Goal: Information Seeking & Learning: Learn about a topic

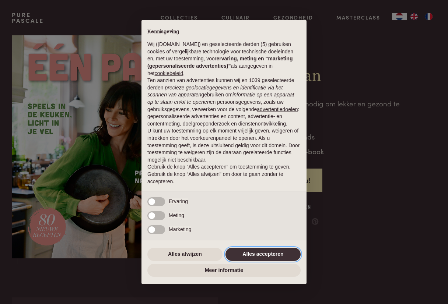
click at [269, 261] on button "Alles accepteren" at bounding box center [262, 254] width 75 height 13
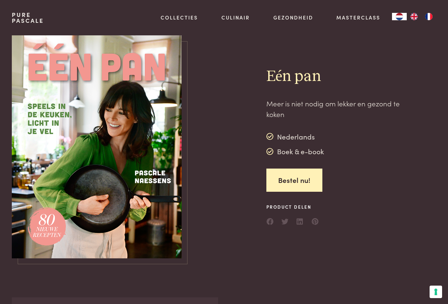
click at [129, 135] on img at bounding box center [97, 146] width 170 height 223
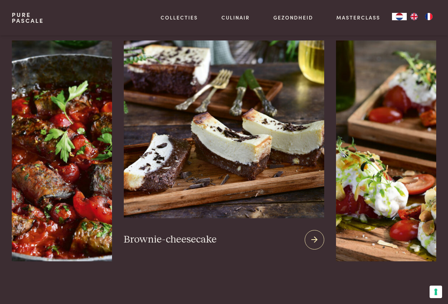
scroll to position [945, 0]
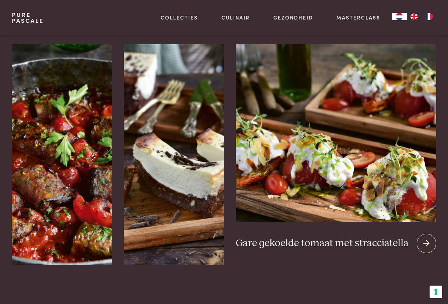
click at [421, 234] on div at bounding box center [427, 244] width 20 height 20
click at [430, 236] on div at bounding box center [427, 244] width 20 height 20
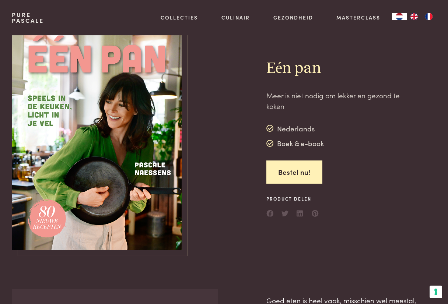
scroll to position [0, 0]
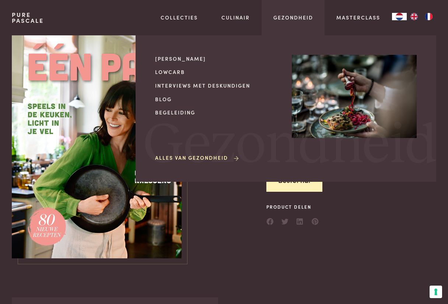
click at [294, 22] on div "Gezondheid Mijn kookstijl Lowcarb Interviews met deskundigen Blog Begeleiding A…" at bounding box center [293, 17] width 63 height 35
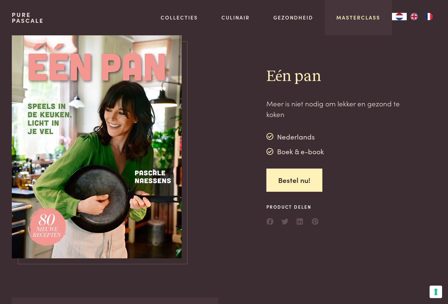
click at [358, 17] on link "Masterclass" at bounding box center [358, 18] width 44 height 8
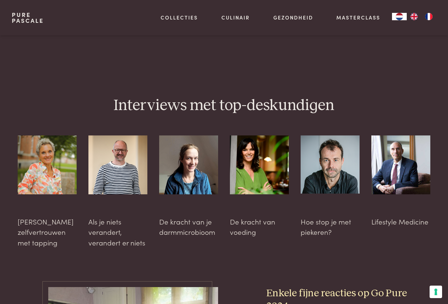
scroll to position [1892, 0]
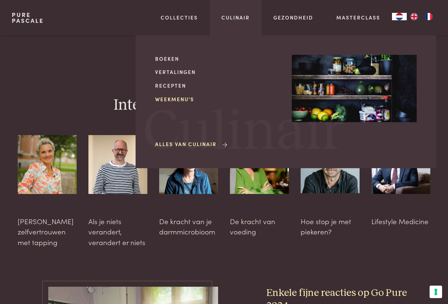
click at [180, 101] on link "Weekmenu's" at bounding box center [217, 99] width 125 height 8
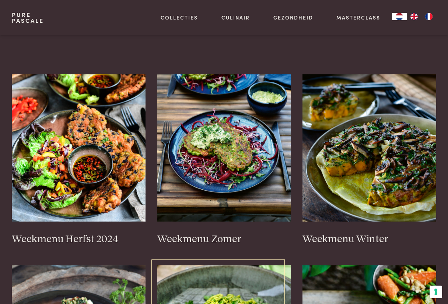
scroll to position [132, 0]
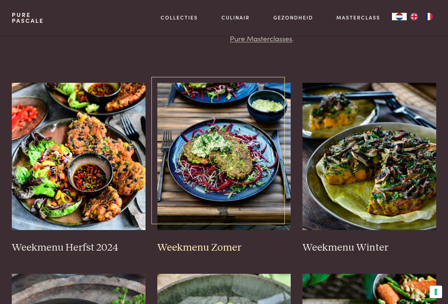
click at [244, 160] on img at bounding box center [224, 156] width 134 height 147
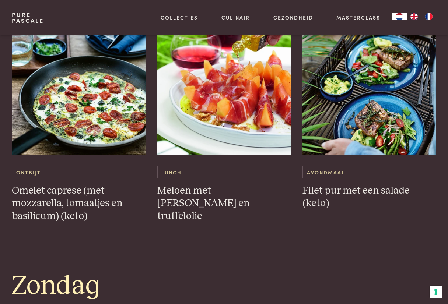
scroll to position [1985, 0]
